Goal: Task Accomplishment & Management: Manage account settings

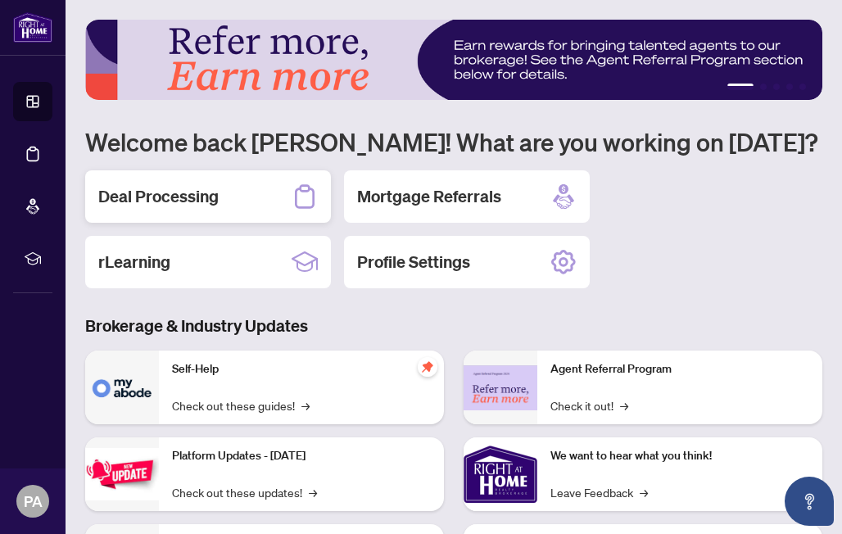
click at [216, 196] on h2 "Deal Processing" at bounding box center [158, 196] width 120 height 23
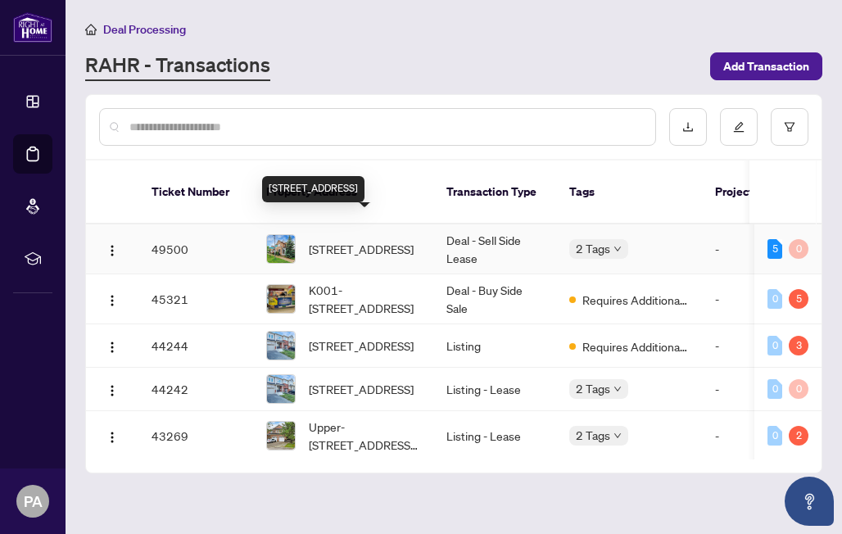
click at [407, 240] on span "1 Ray St, Markham, Ontario L3R 5X6, Canada" at bounding box center [361, 249] width 105 height 18
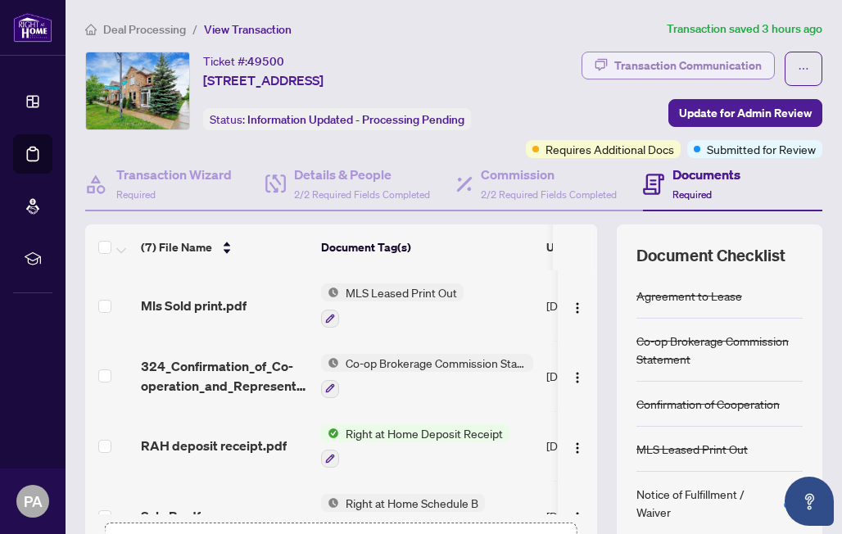
click at [682, 67] on div "Transaction Communication" at bounding box center [689, 65] width 148 height 26
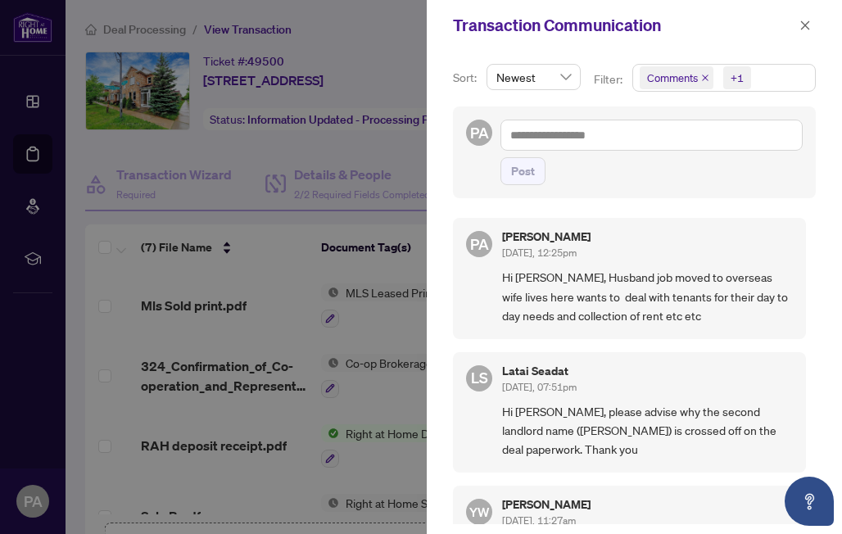
click at [349, 136] on div at bounding box center [421, 267] width 842 height 534
